Goal: Entertainment & Leisure: Consume media (video, audio)

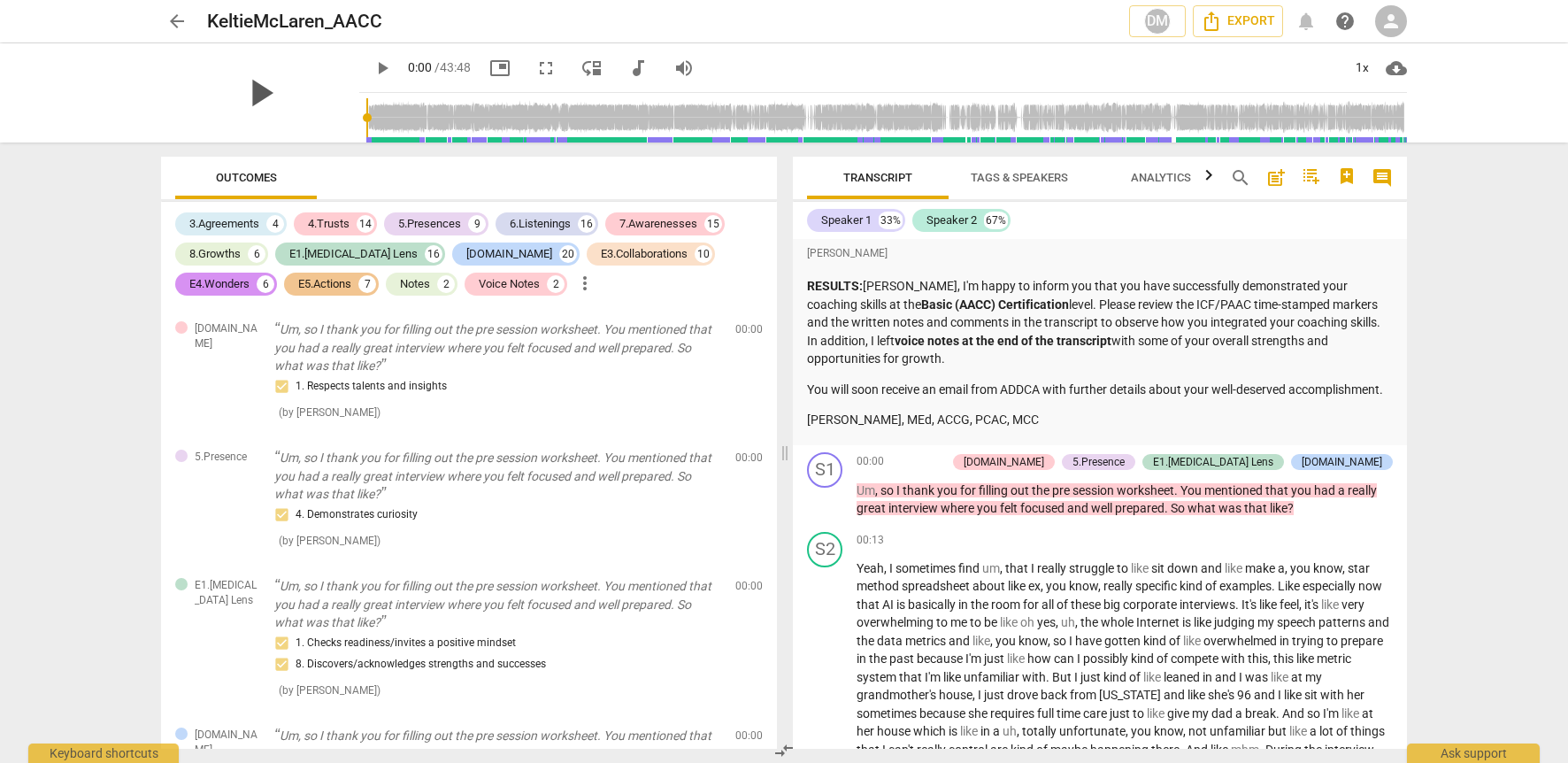
click at [244, 100] on span "play_arrow" at bounding box center [260, 93] width 46 height 46
click at [1360, 73] on div "1x" at bounding box center [1362, 68] width 34 height 29
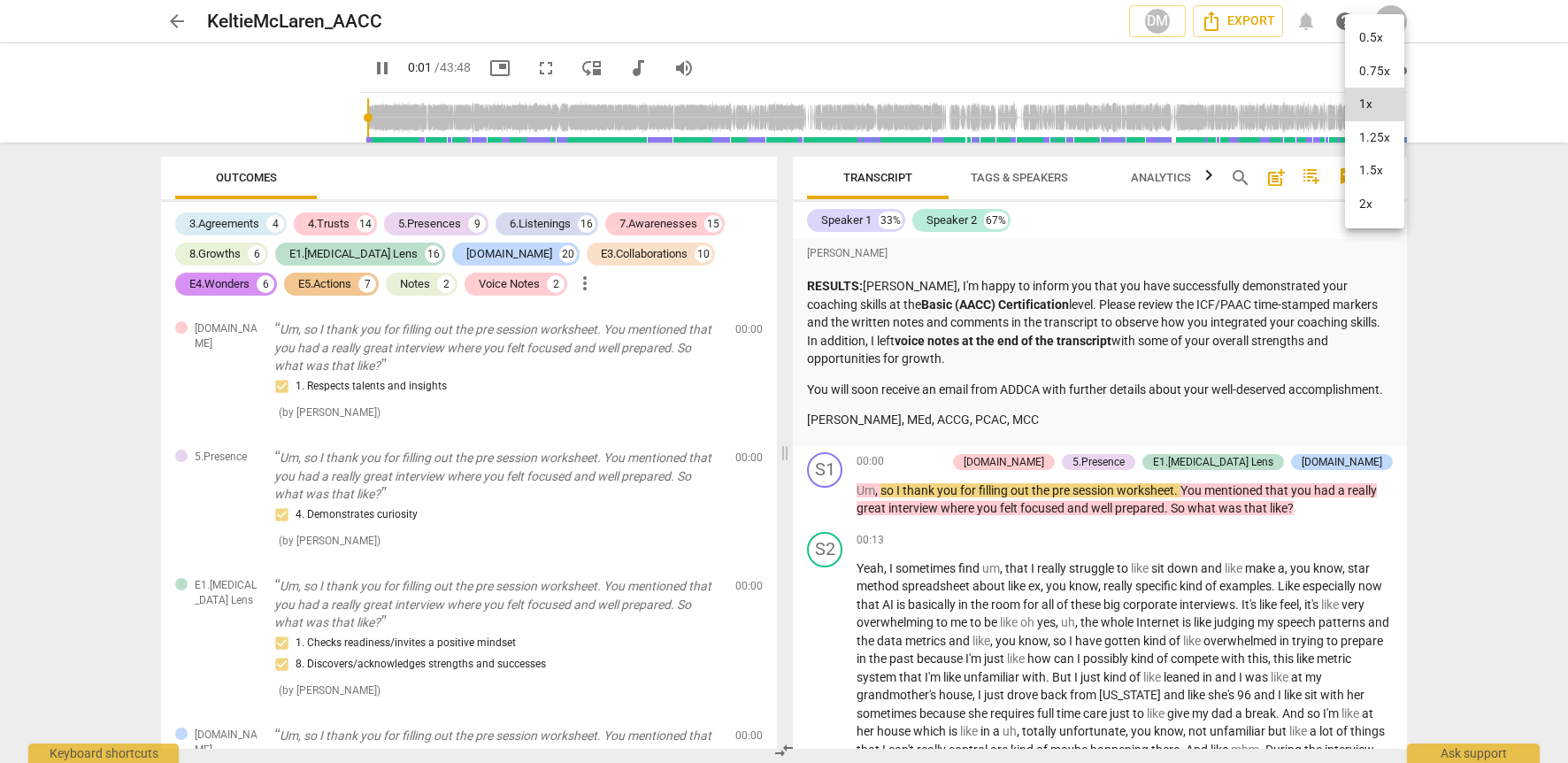
click at [1376, 167] on li "1.5x" at bounding box center [1375, 171] width 59 height 34
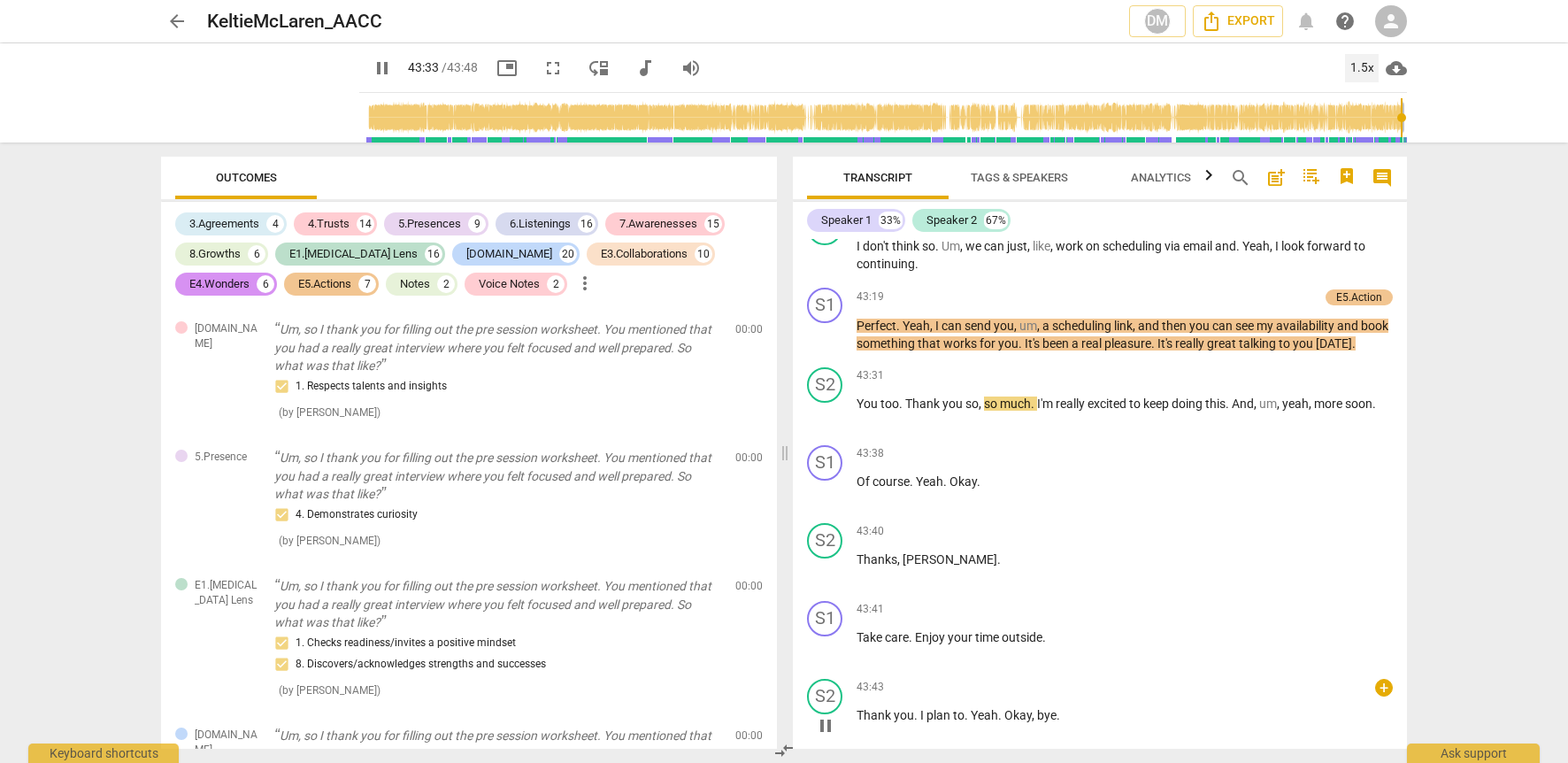
scroll to position [13480, 0]
type input "2626"
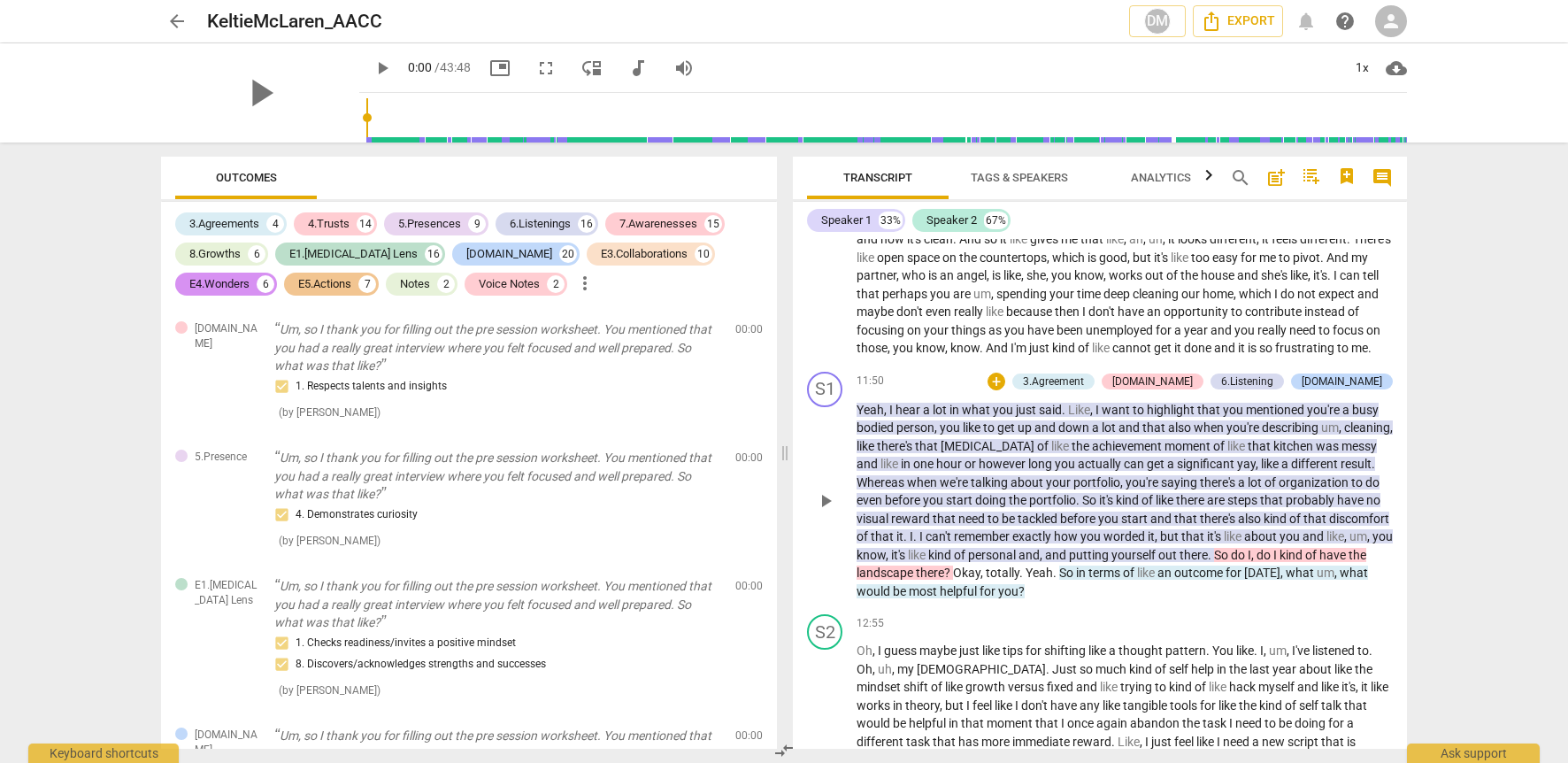
scroll to position [3225, 0]
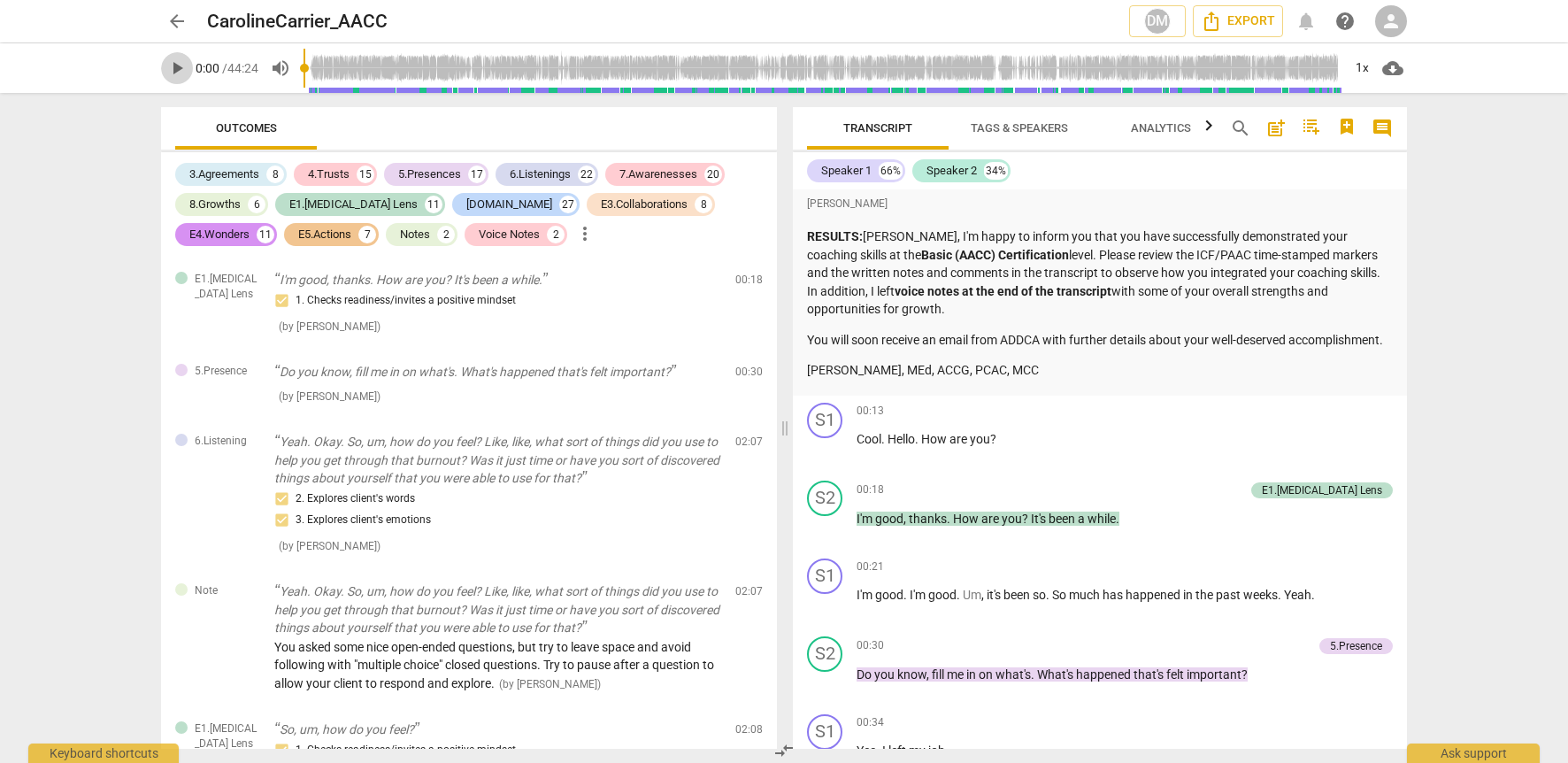
click at [180, 71] on span "play_arrow" at bounding box center [178, 68] width 22 height 22
click at [1368, 68] on div "1x" at bounding box center [1362, 68] width 34 height 29
click at [1362, 162] on li "1.5x" at bounding box center [1375, 171] width 59 height 34
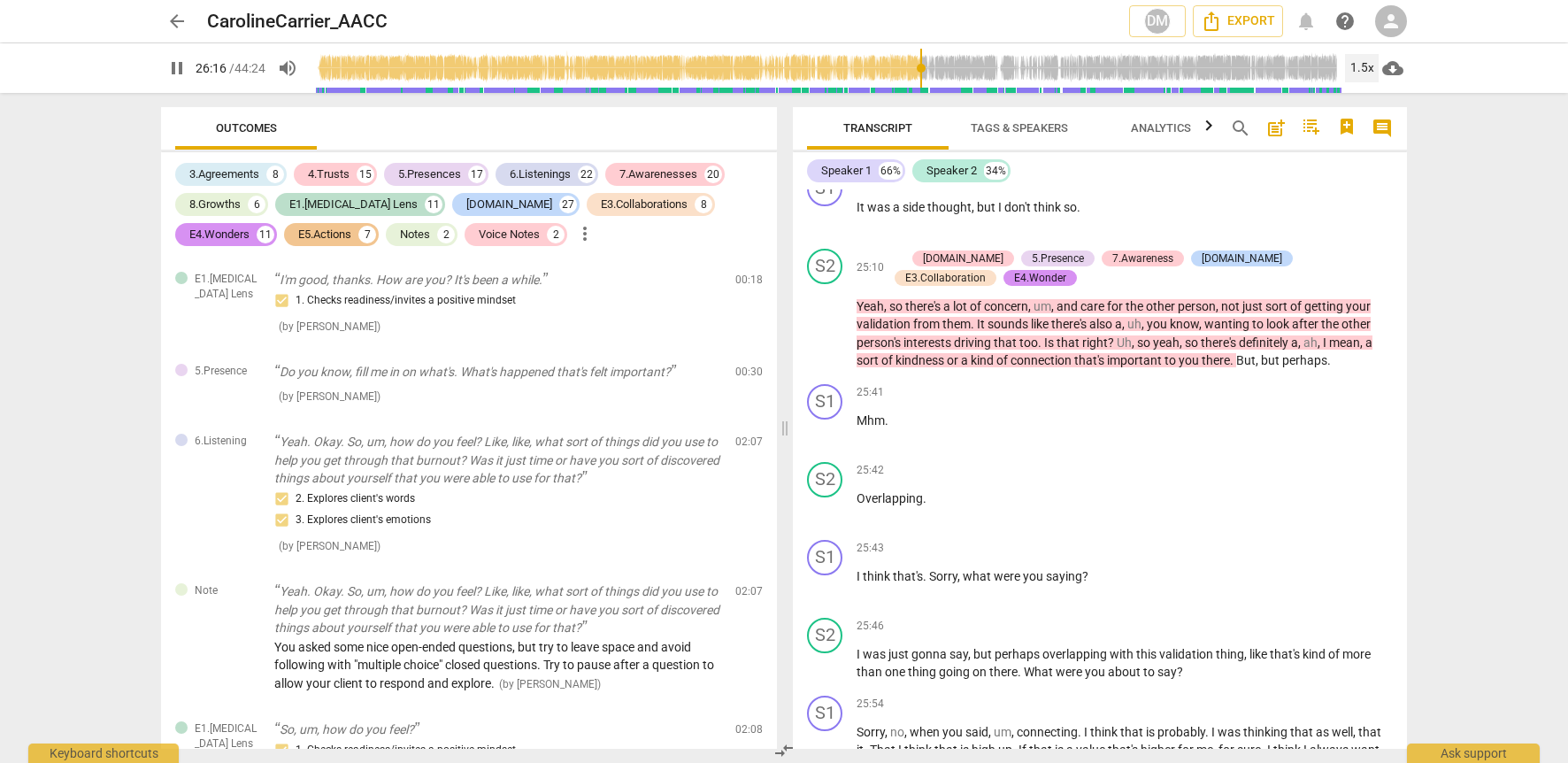
scroll to position [8531, 0]
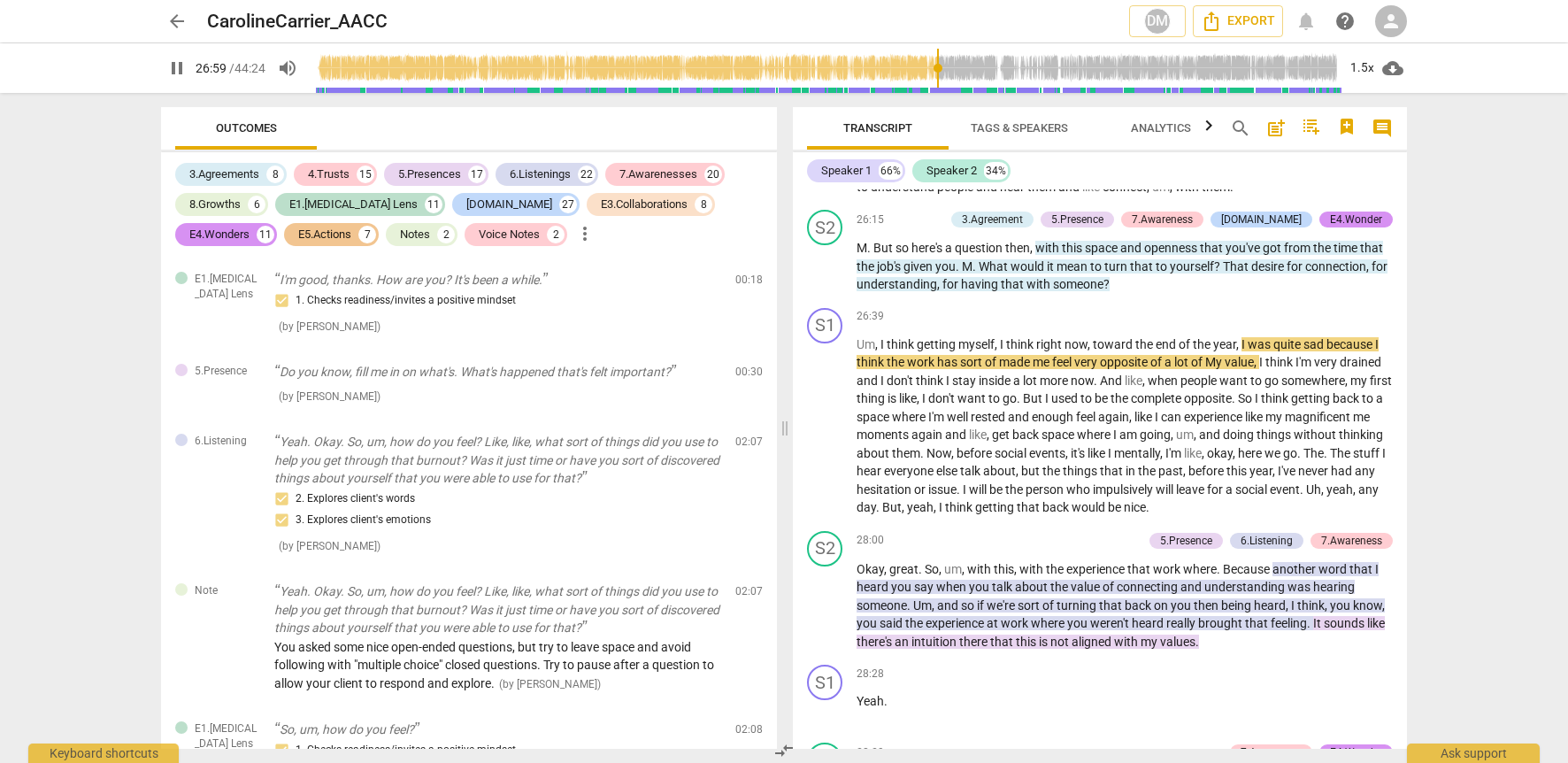
click at [177, 73] on span "pause" at bounding box center [178, 68] width 22 height 22
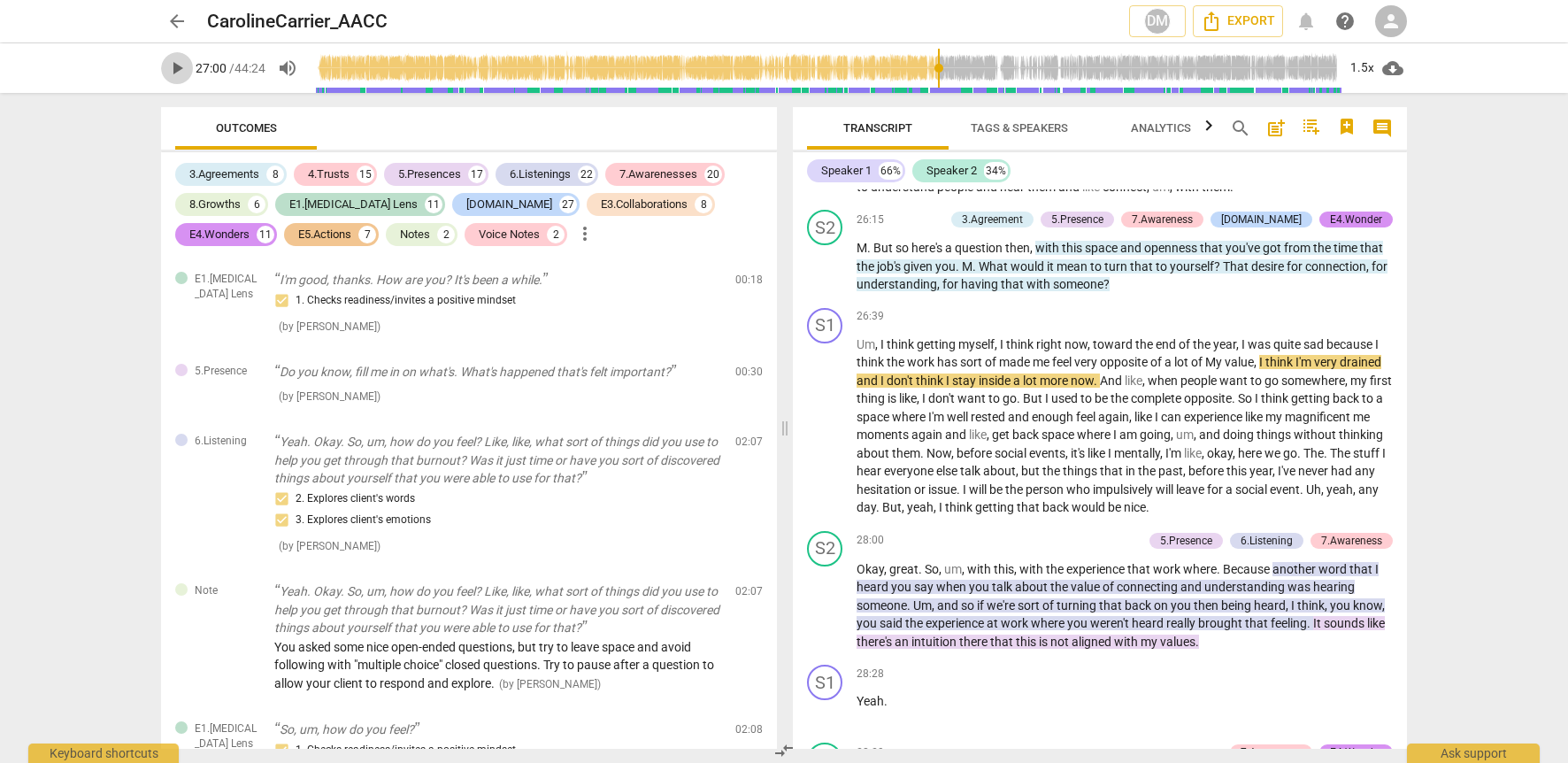
click at [177, 65] on span "play_arrow" at bounding box center [178, 68] width 22 height 22
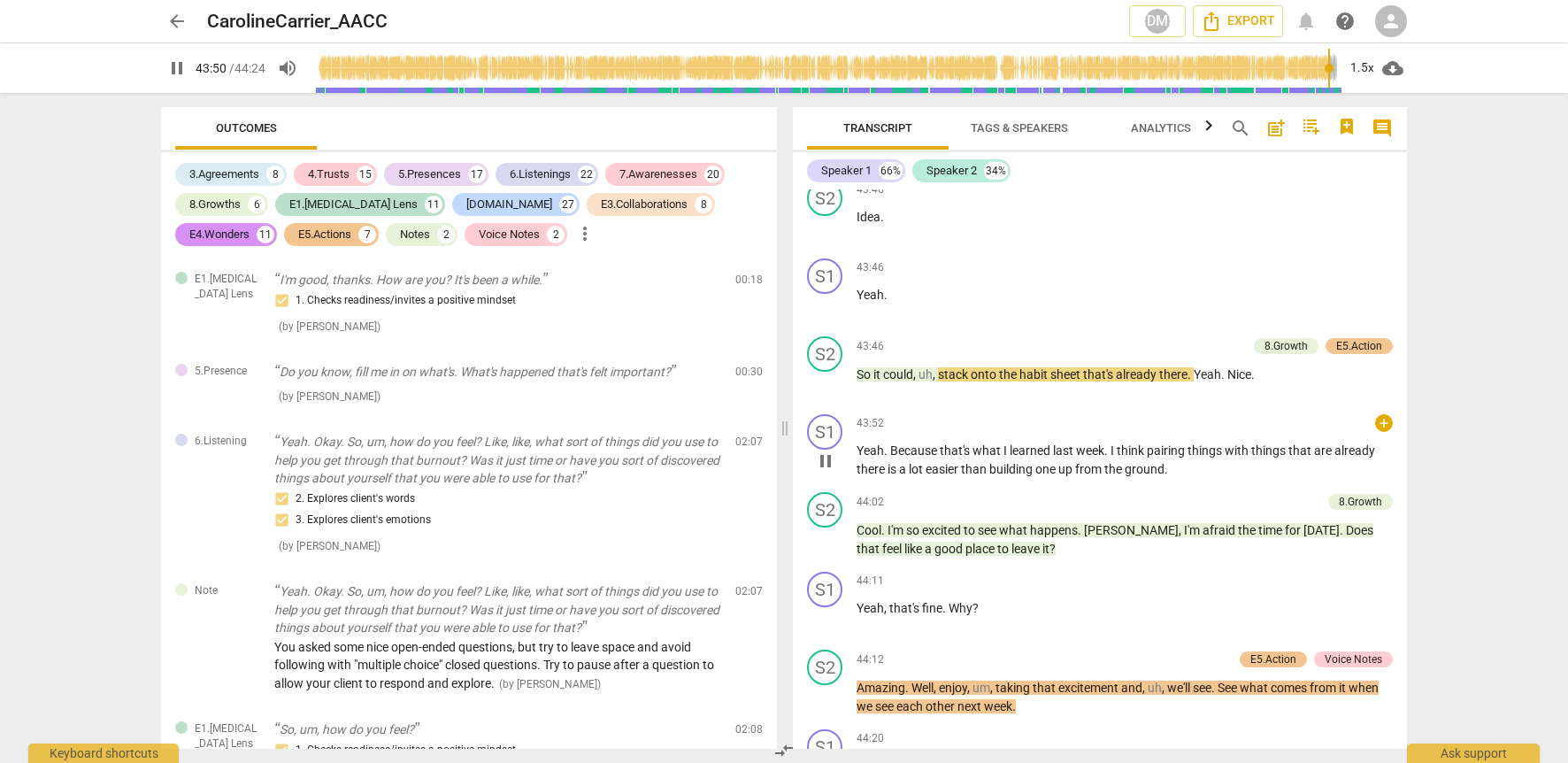
scroll to position [14382, 0]
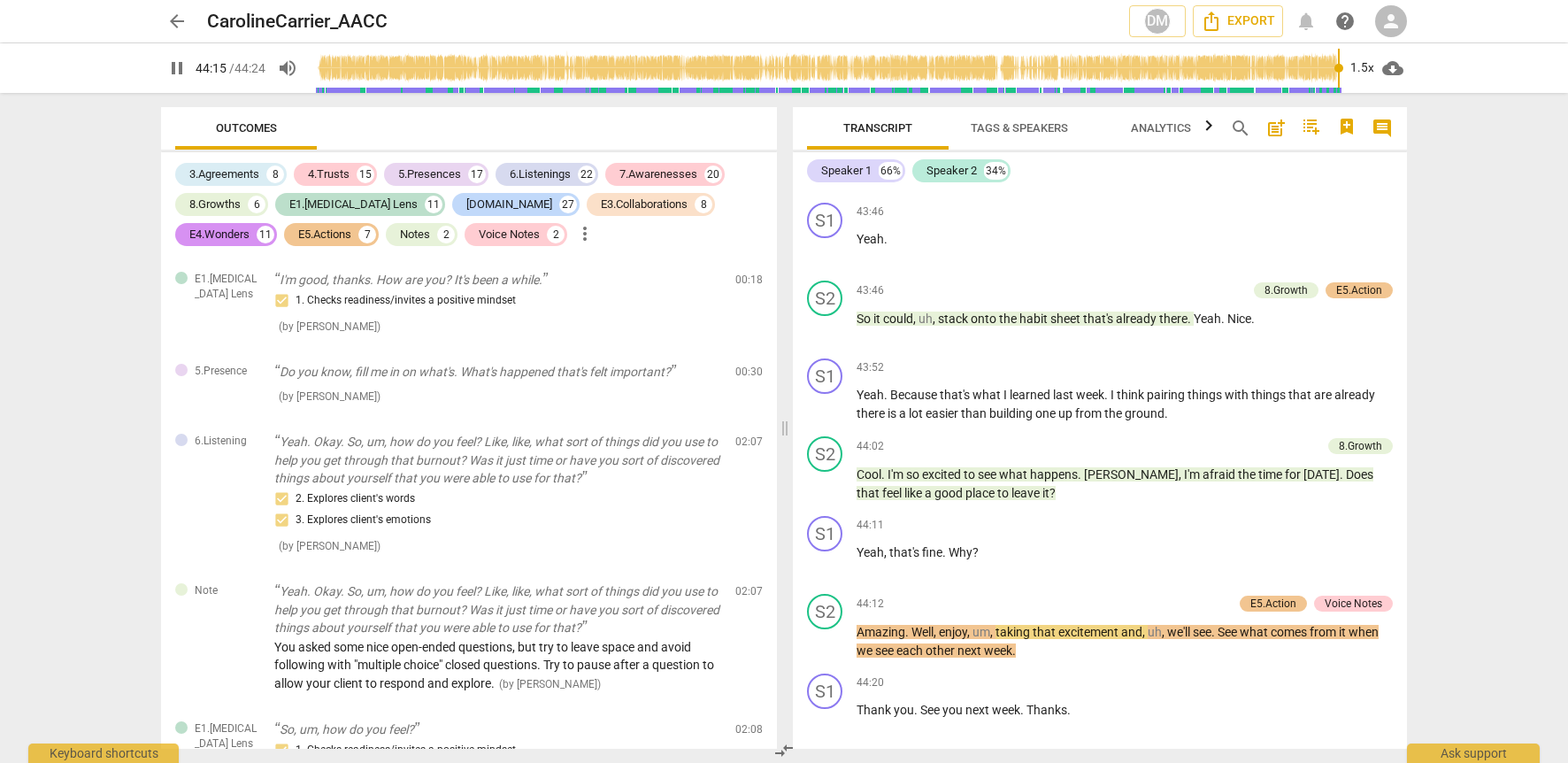
type input "2656"
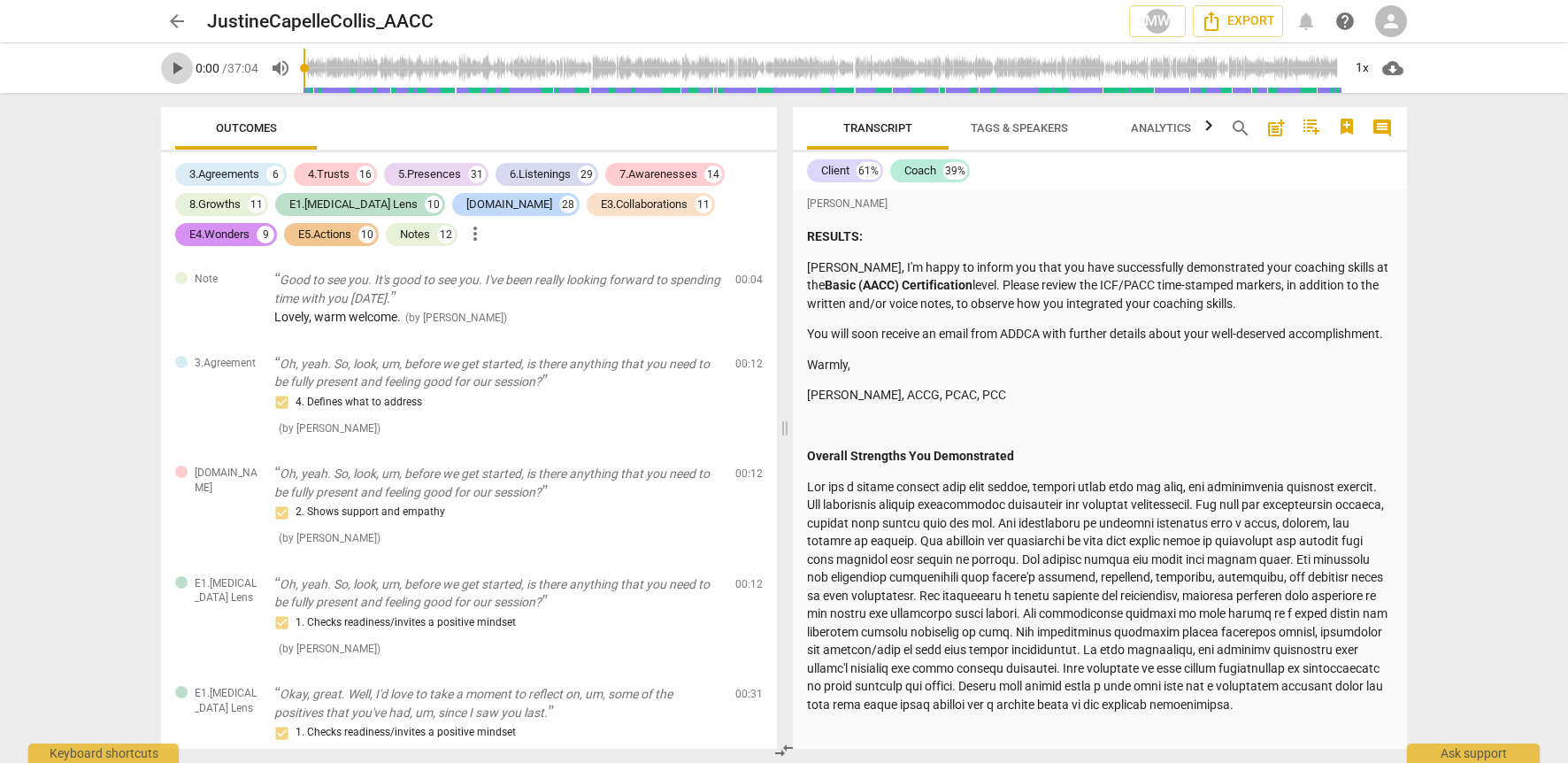
click at [178, 72] on span "play_arrow" at bounding box center [178, 68] width 22 height 22
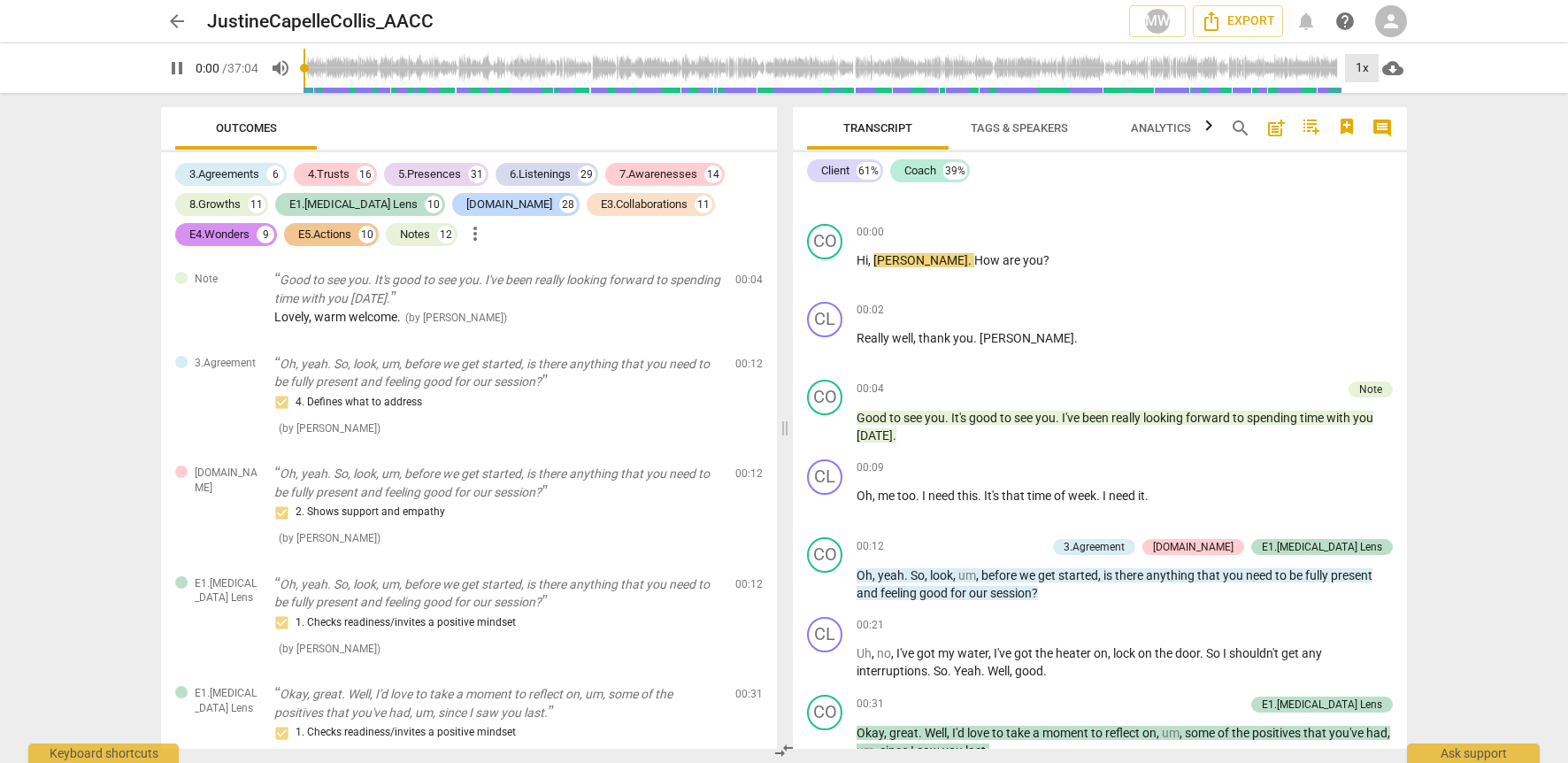
click at [1360, 65] on div "1x" at bounding box center [1362, 68] width 34 height 29
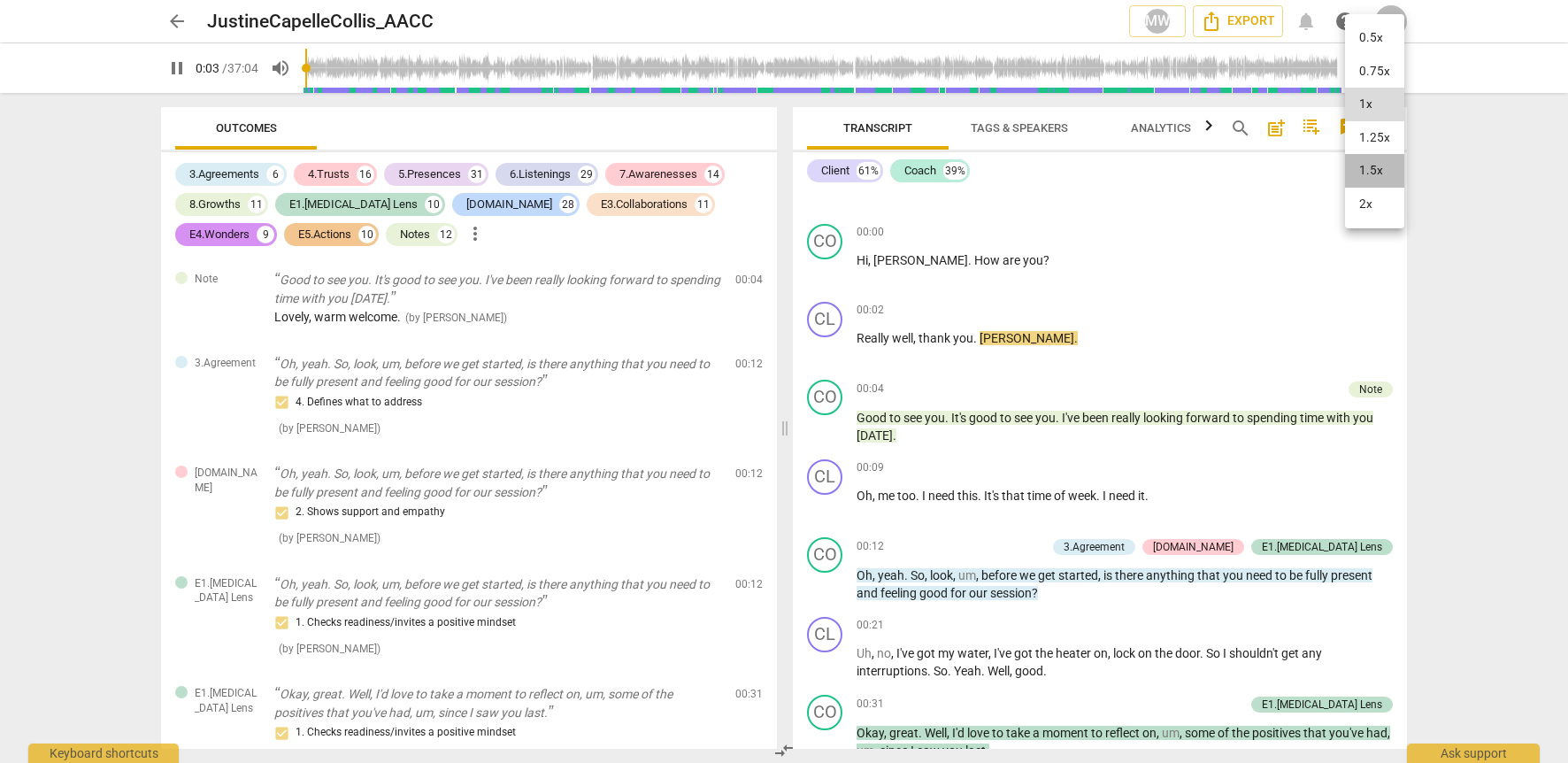
click at [1375, 166] on li "1.5x" at bounding box center [1375, 171] width 59 height 34
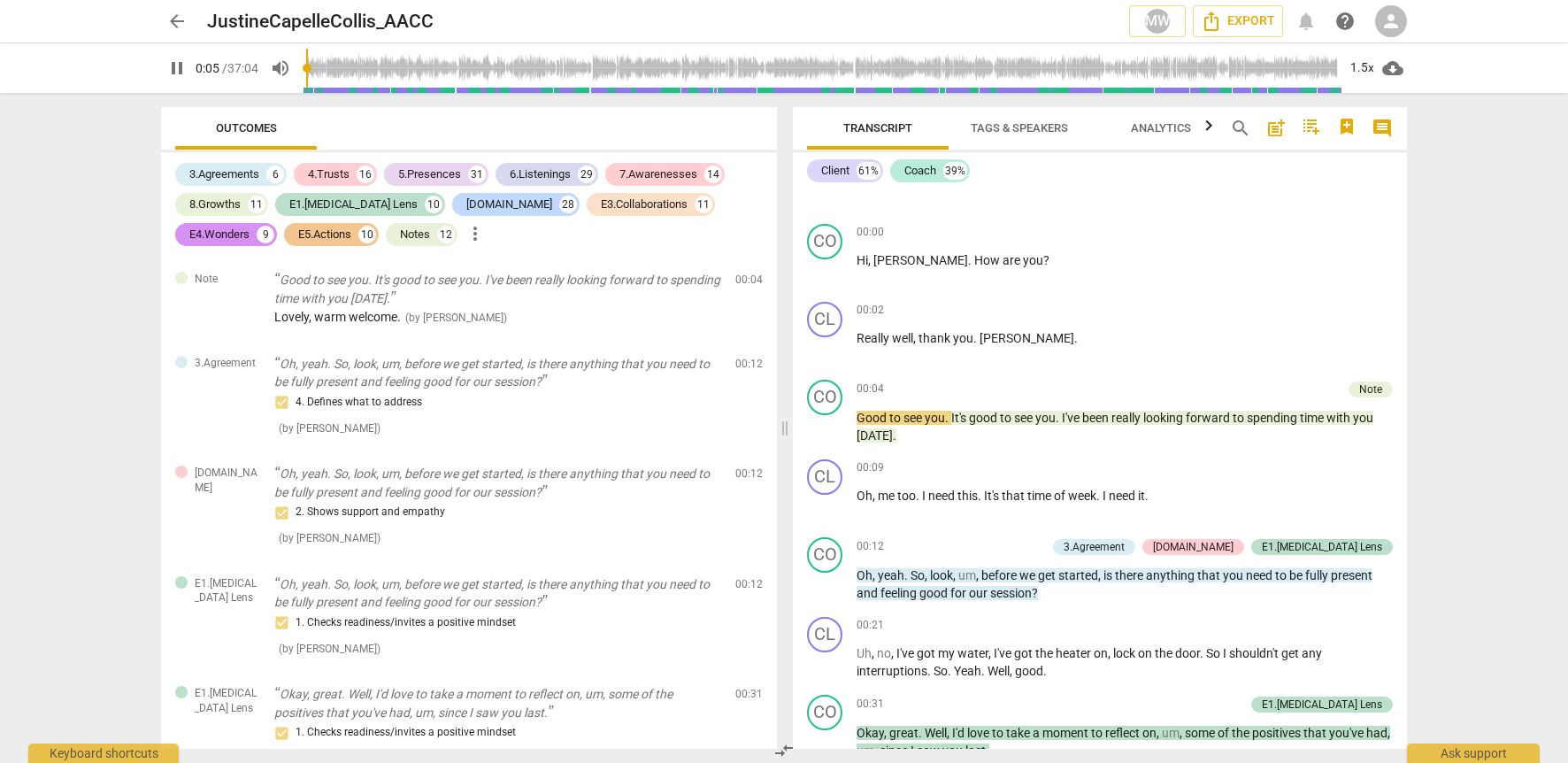
click at [1508, 314] on div "arrow_back JustineCapelleCollis_AACC MW Export notifications help person pause …" at bounding box center [784, 382] width 1568 height 763
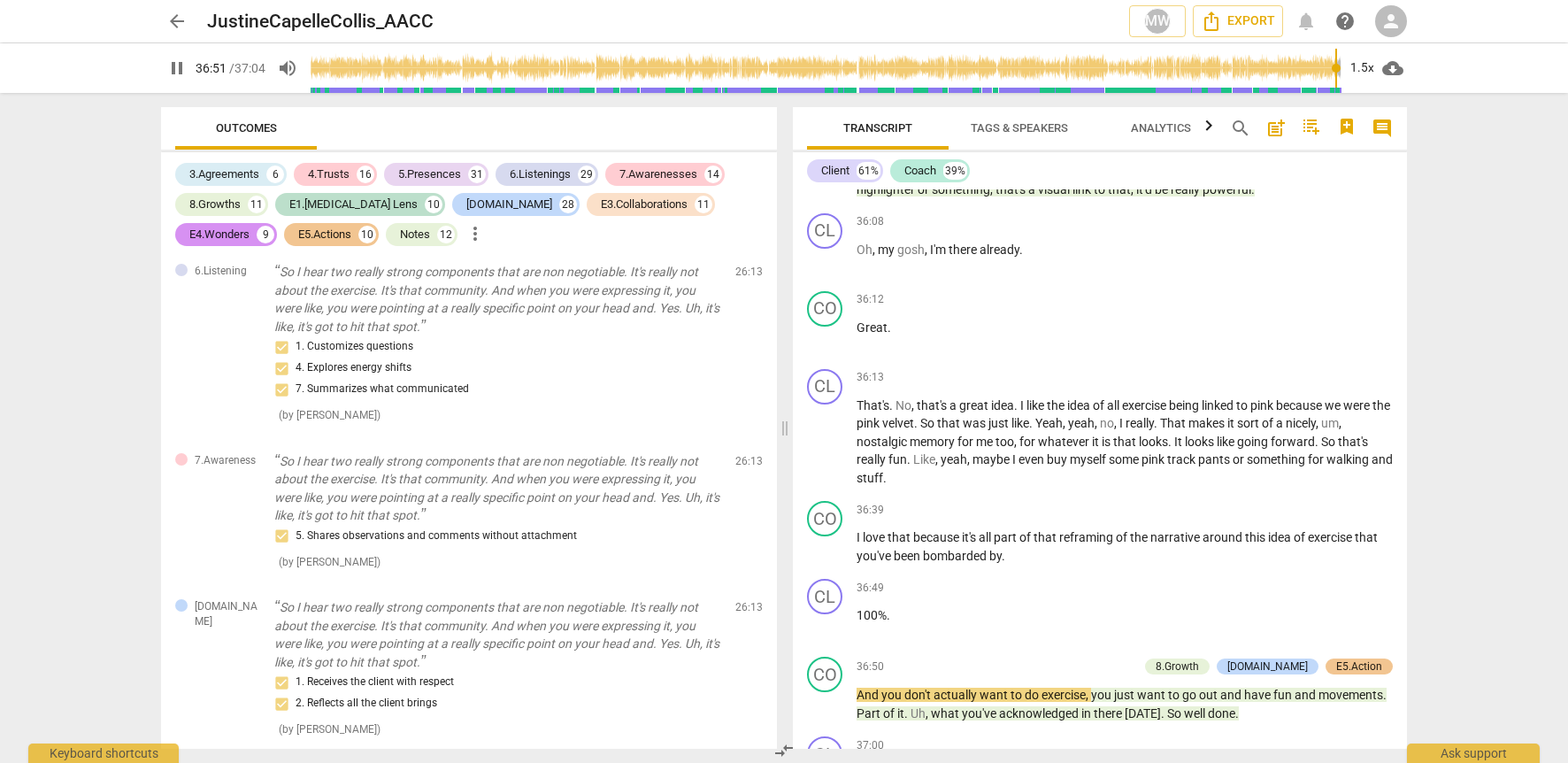
scroll to position [19793, 0]
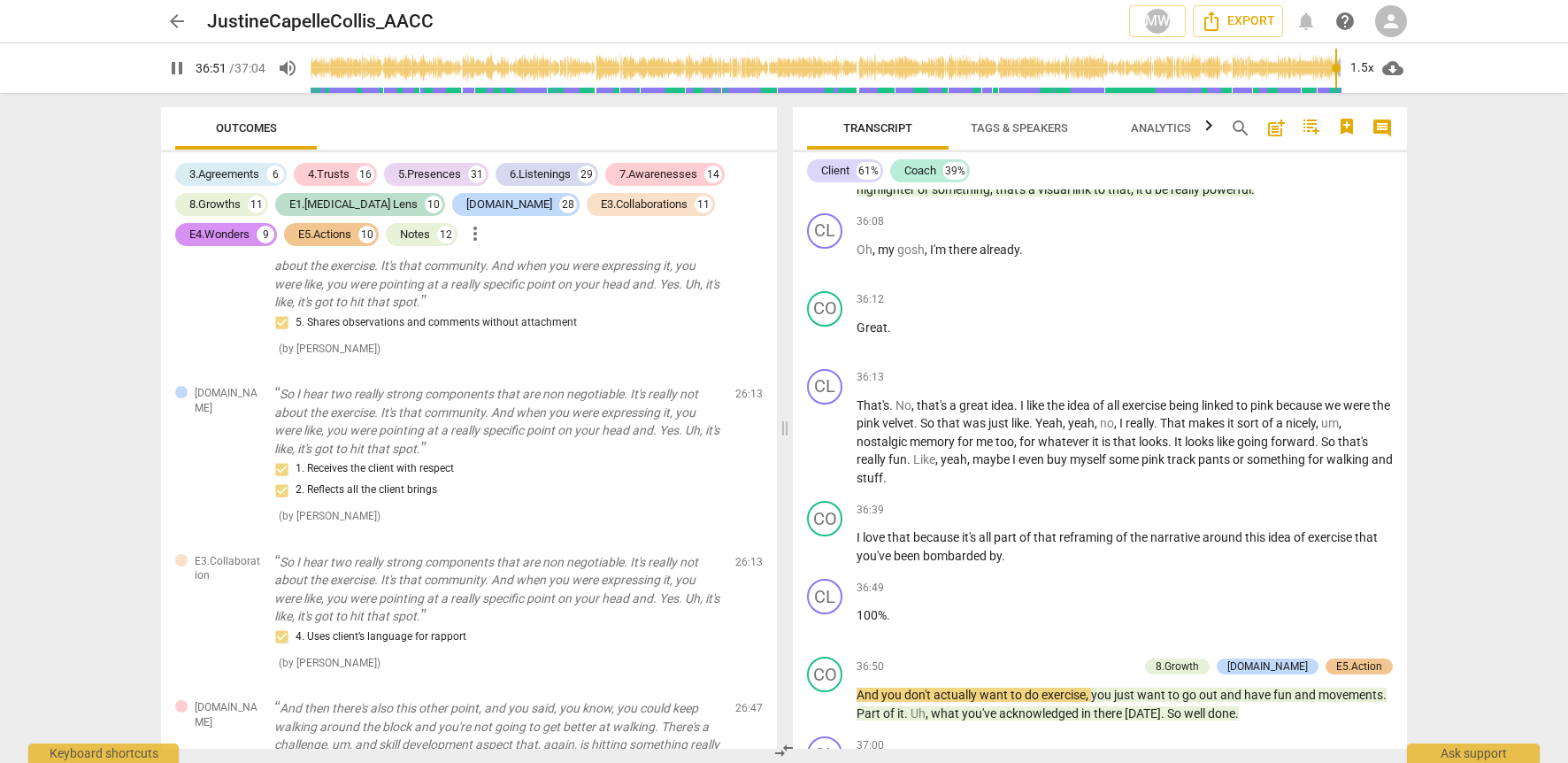
type input "2212"
